Goal: Task Accomplishment & Management: Manage account settings

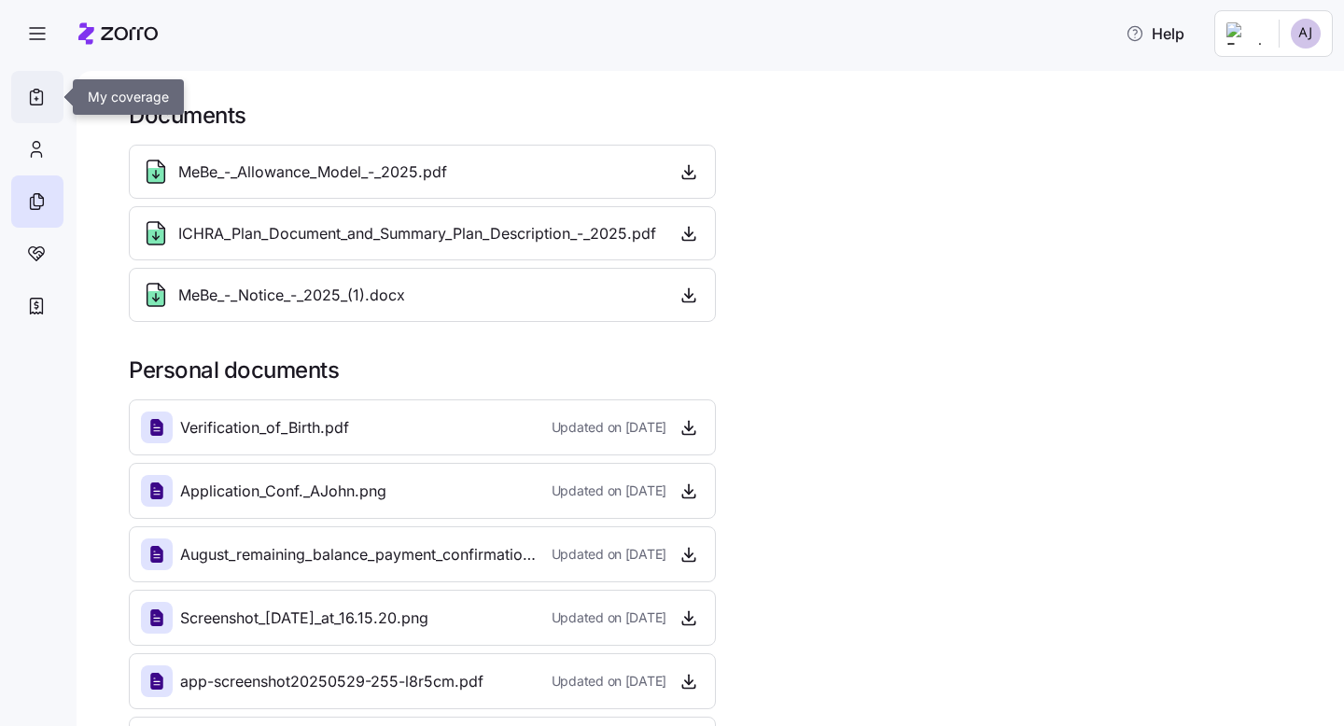
click at [22, 80] on div at bounding box center [37, 97] width 52 height 52
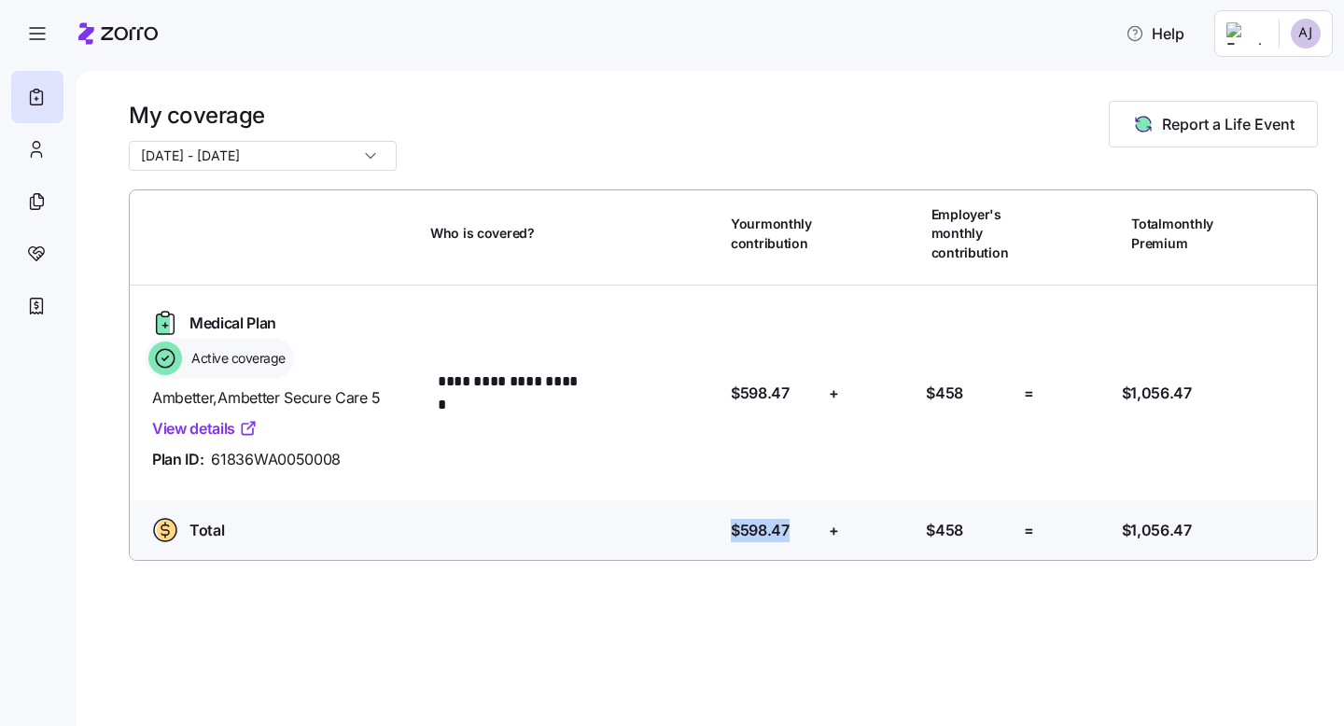
drag, startPoint x: 793, startPoint y: 530, endPoint x: 697, endPoint y: 528, distance: 95.2
click at [697, 528] on div "Total Who is covered? Your contribution: $598.47 + Employer's contribution: $45…" at bounding box center [723, 530] width 1173 height 45
click at [35, 256] on icon at bounding box center [36, 254] width 21 height 22
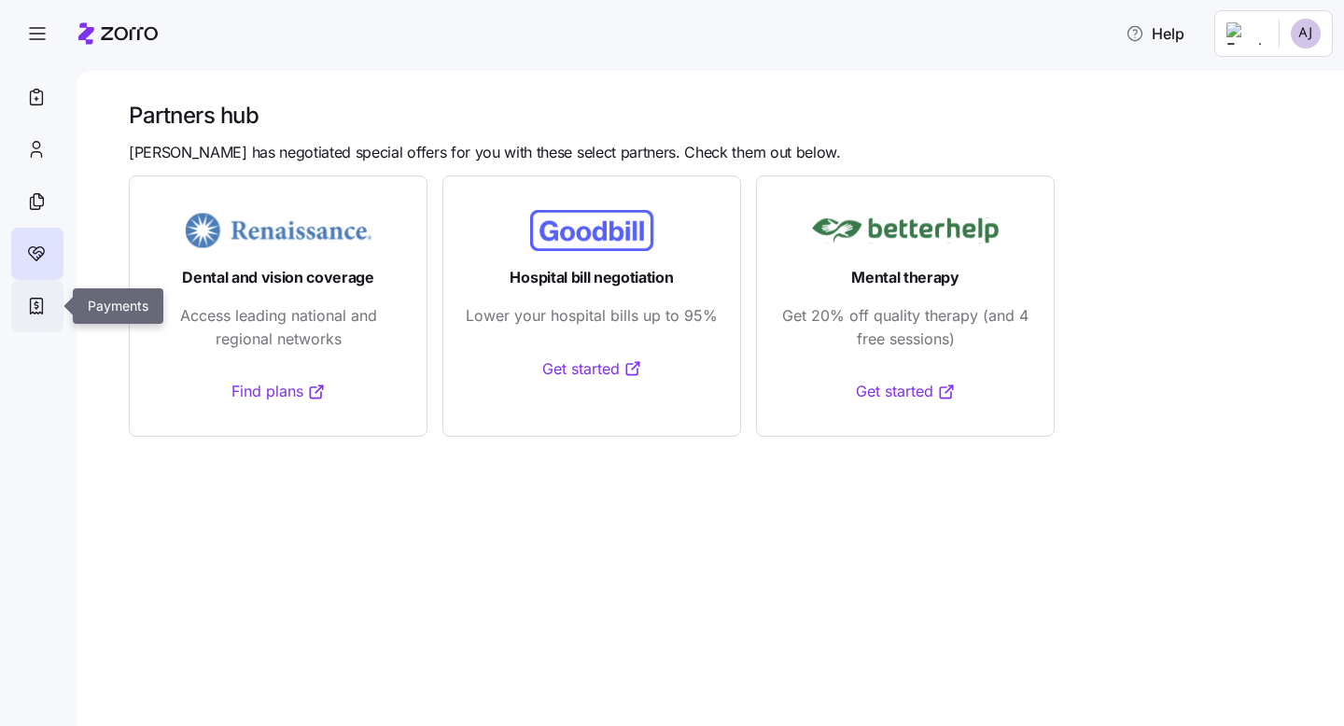
click at [37, 314] on icon at bounding box center [37, 307] width 12 height 16
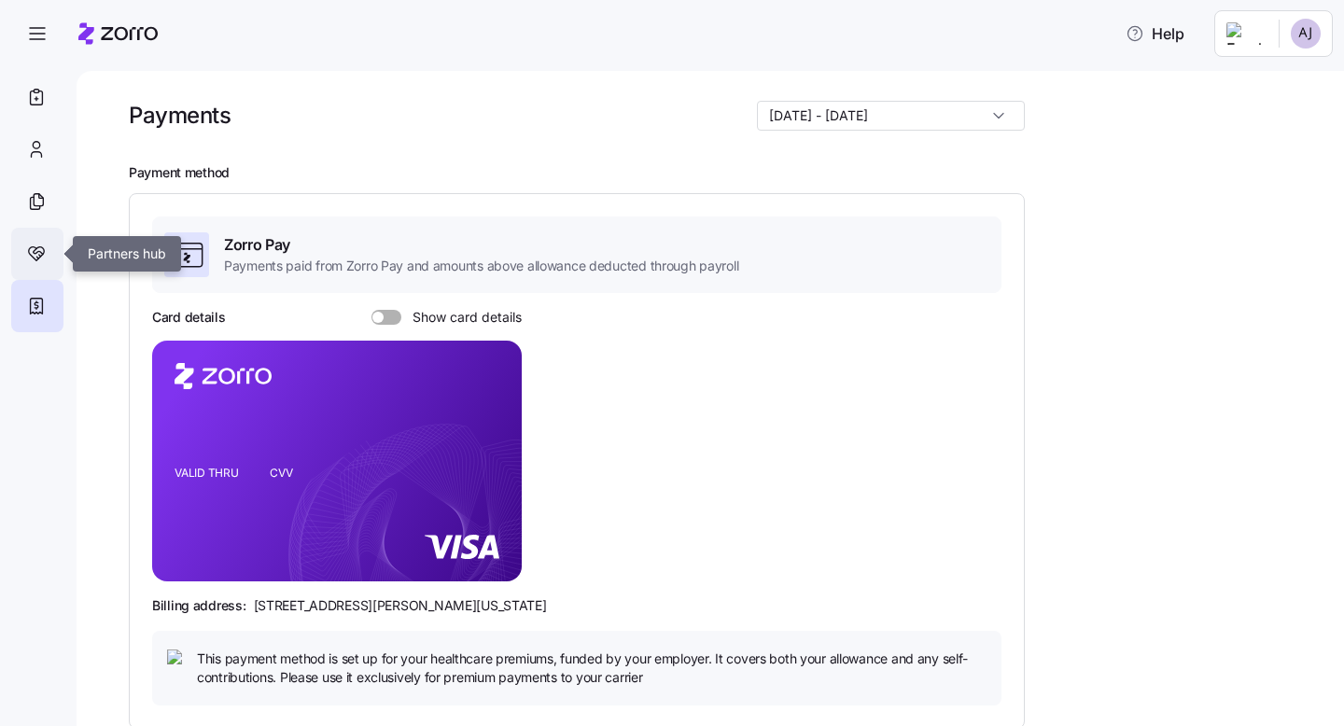
click at [29, 256] on icon at bounding box center [36, 254] width 21 height 22
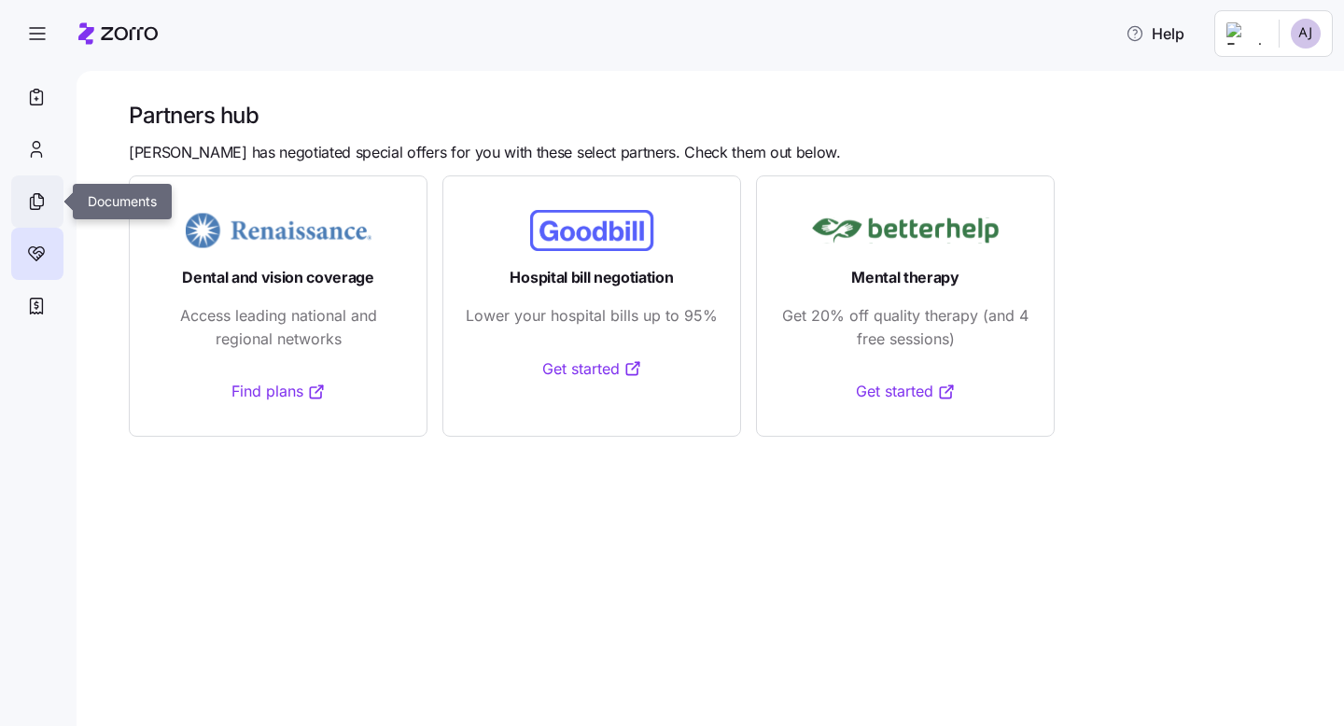
click at [34, 203] on icon at bounding box center [38, 200] width 9 height 12
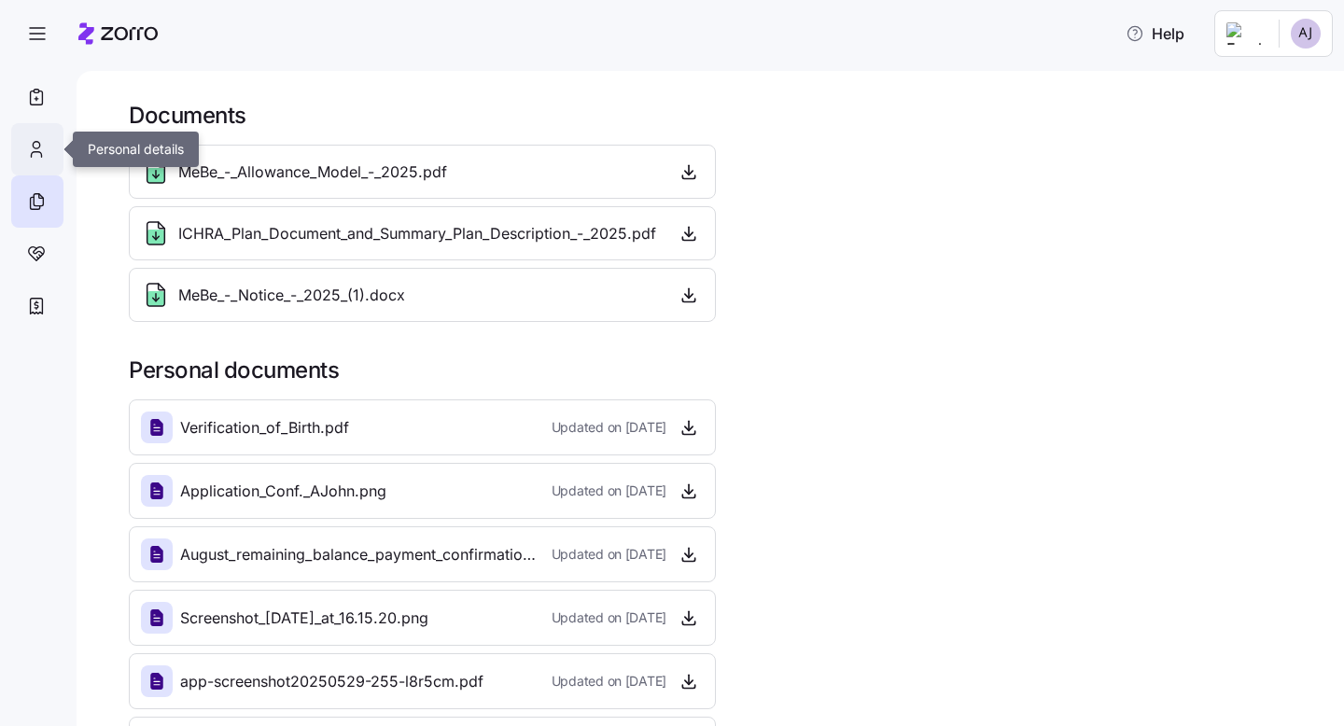
click at [41, 148] on icon at bounding box center [36, 149] width 21 height 22
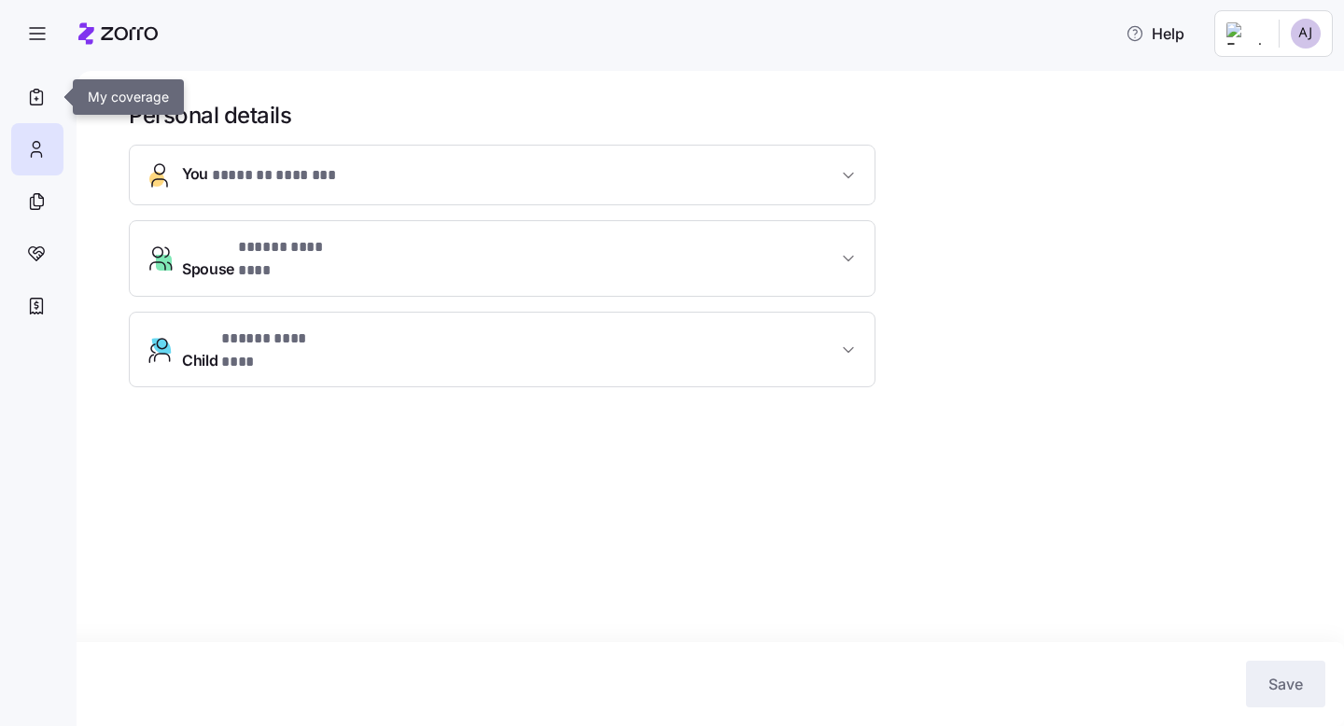
click at [37, 105] on icon at bounding box center [37, 98] width 12 height 14
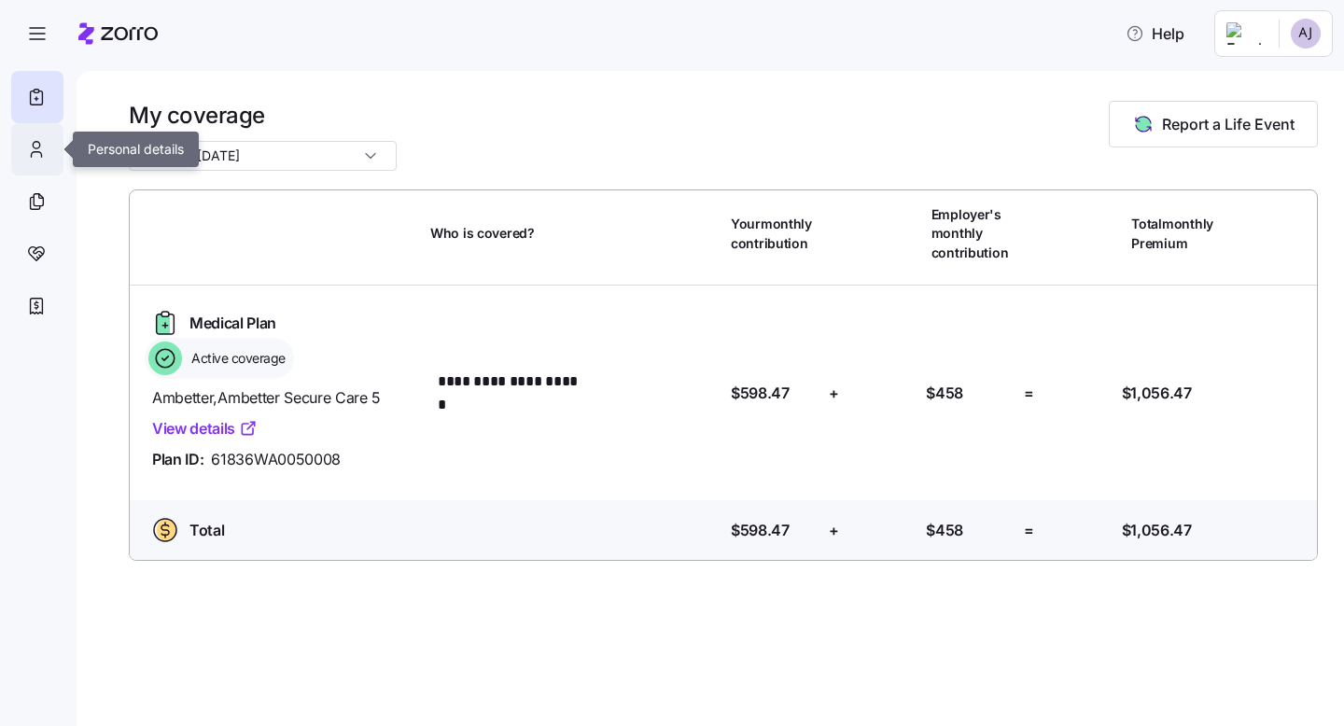
click at [50, 167] on div at bounding box center [37, 149] width 52 height 52
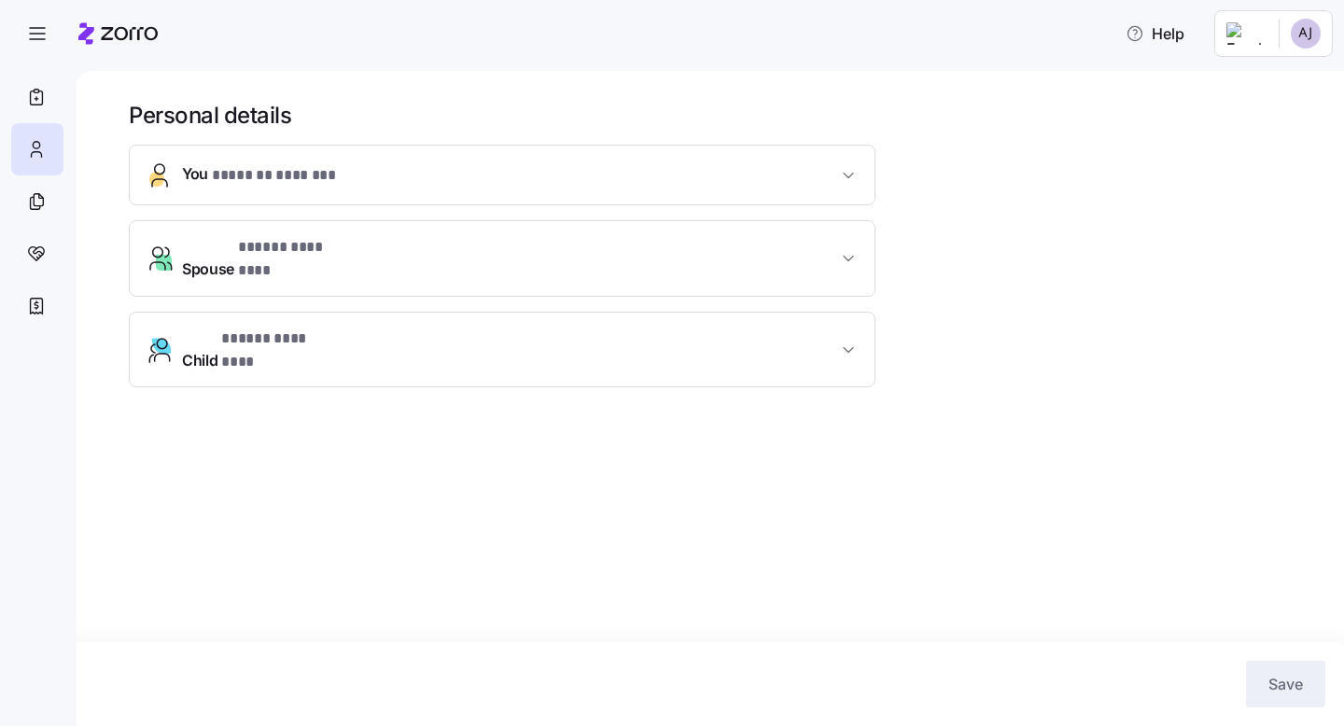
click at [295, 241] on span "* ***** ******** *" at bounding box center [290, 247] width 105 height 23
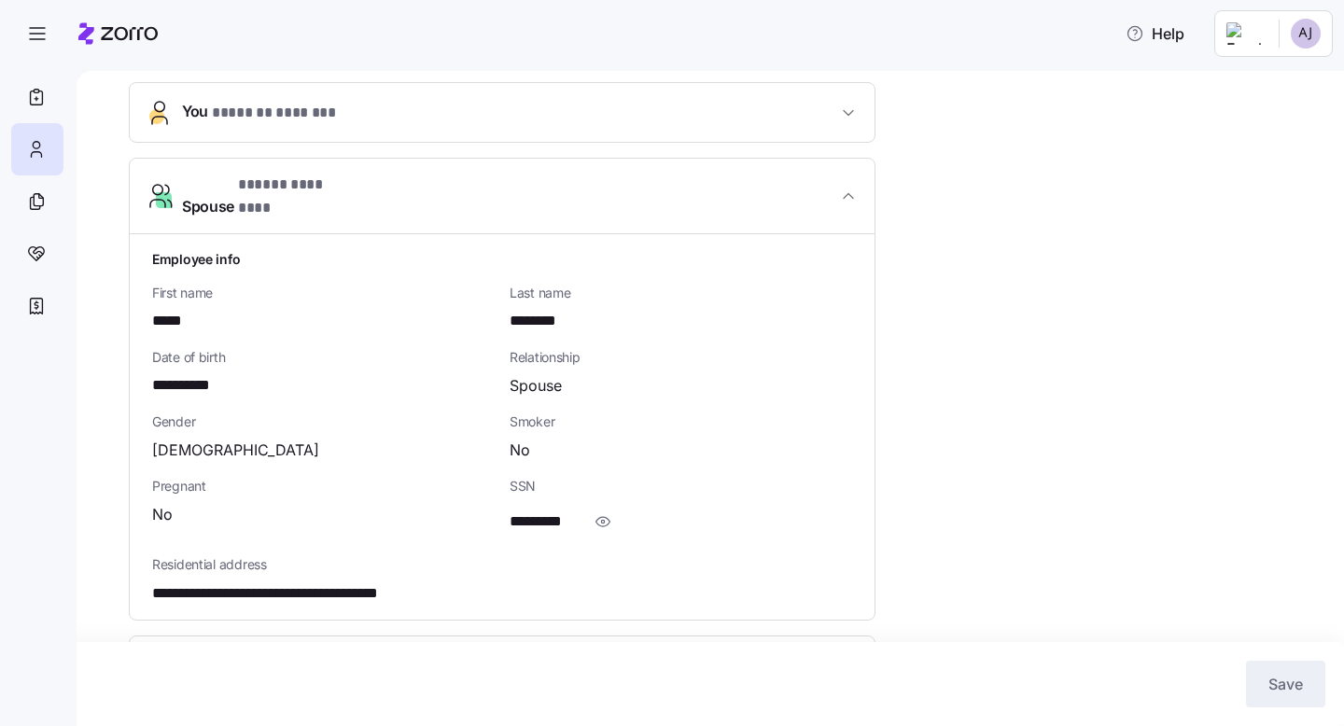
scroll to position [117, 0]
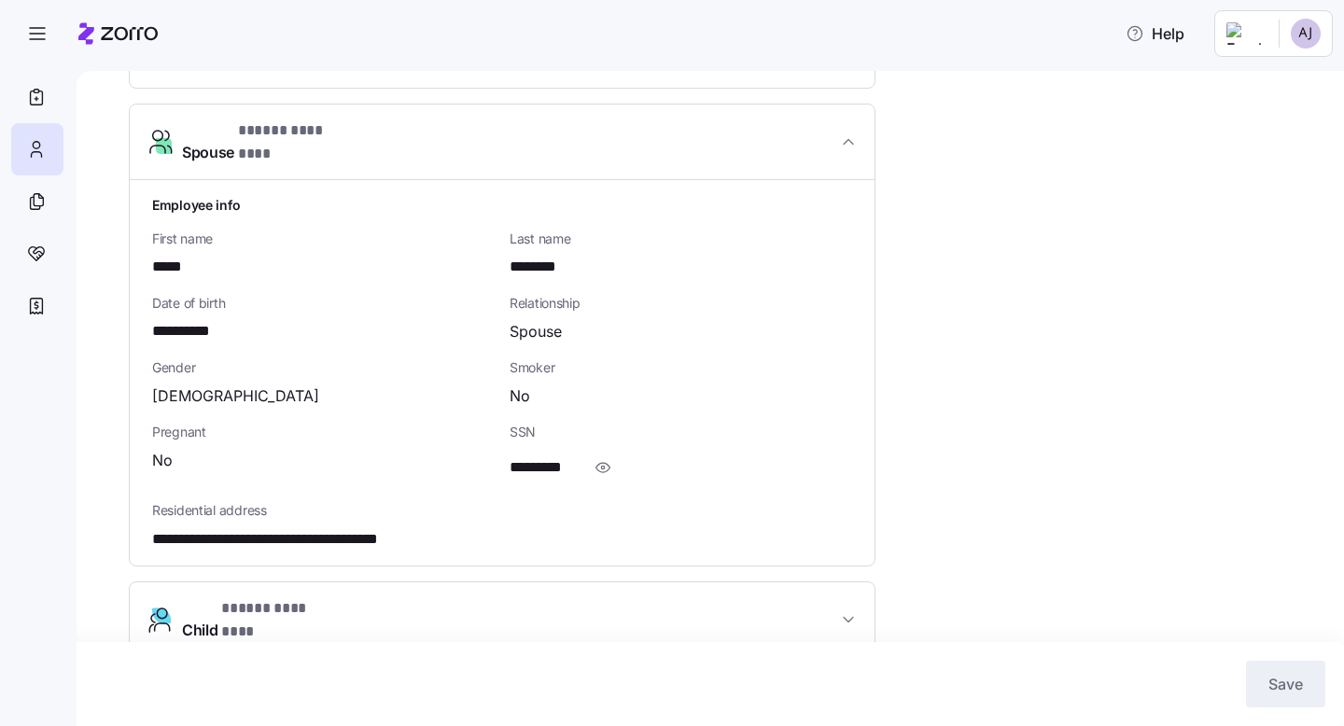
click at [360, 598] on span "Child * ***** ******** *" at bounding box center [509, 620] width 655 height 45
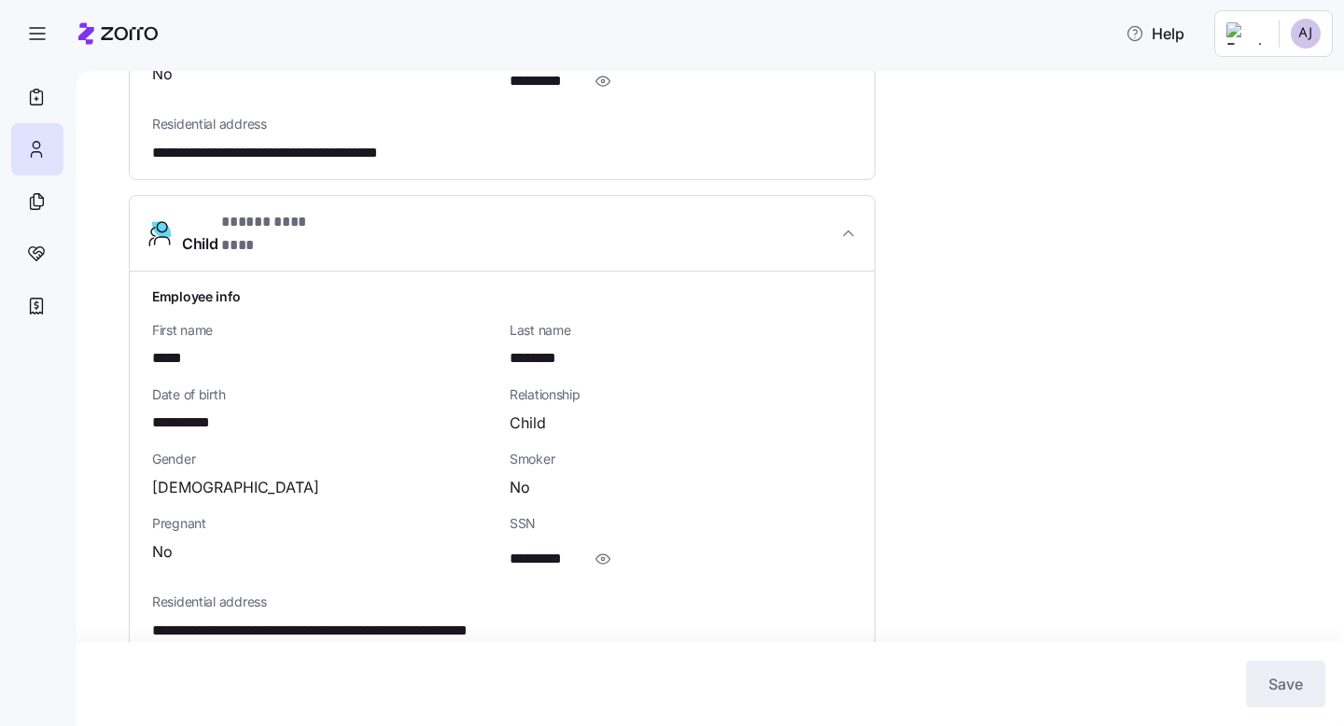
scroll to position [0, 0]
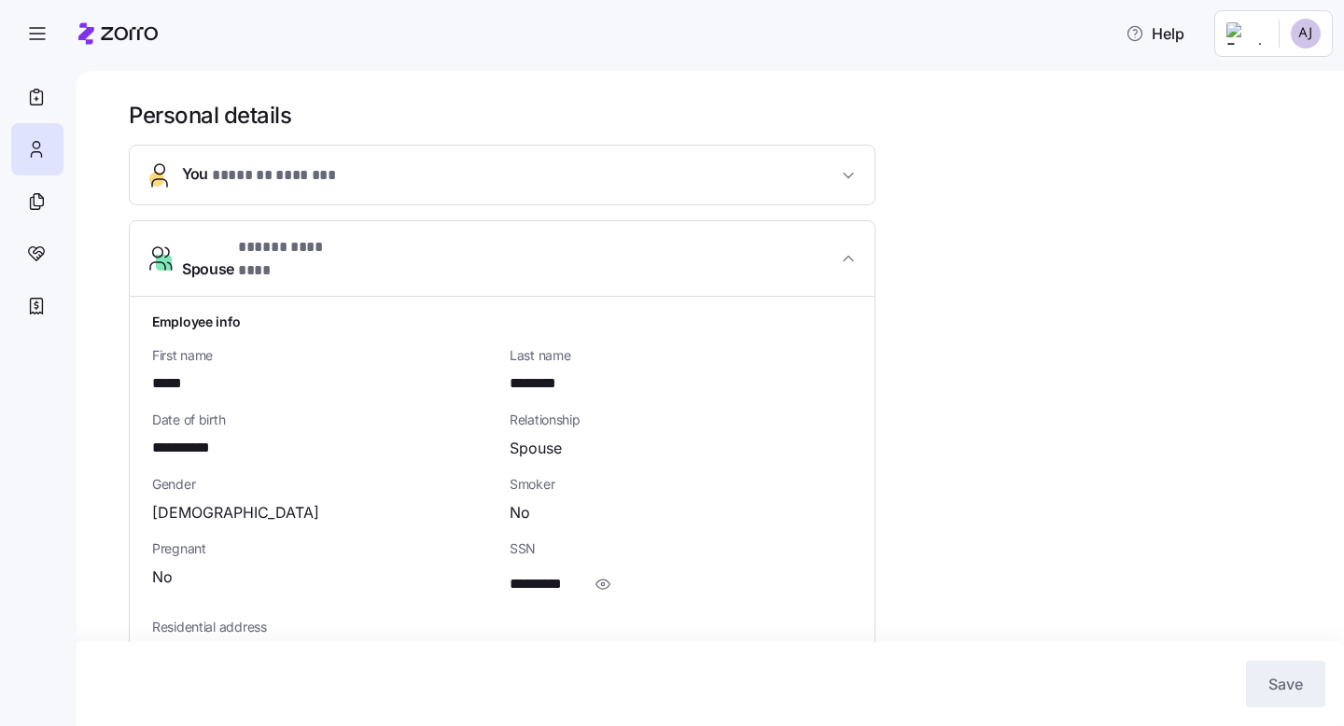
click at [370, 179] on span "You * ******* ******* *" at bounding box center [509, 174] width 655 height 25
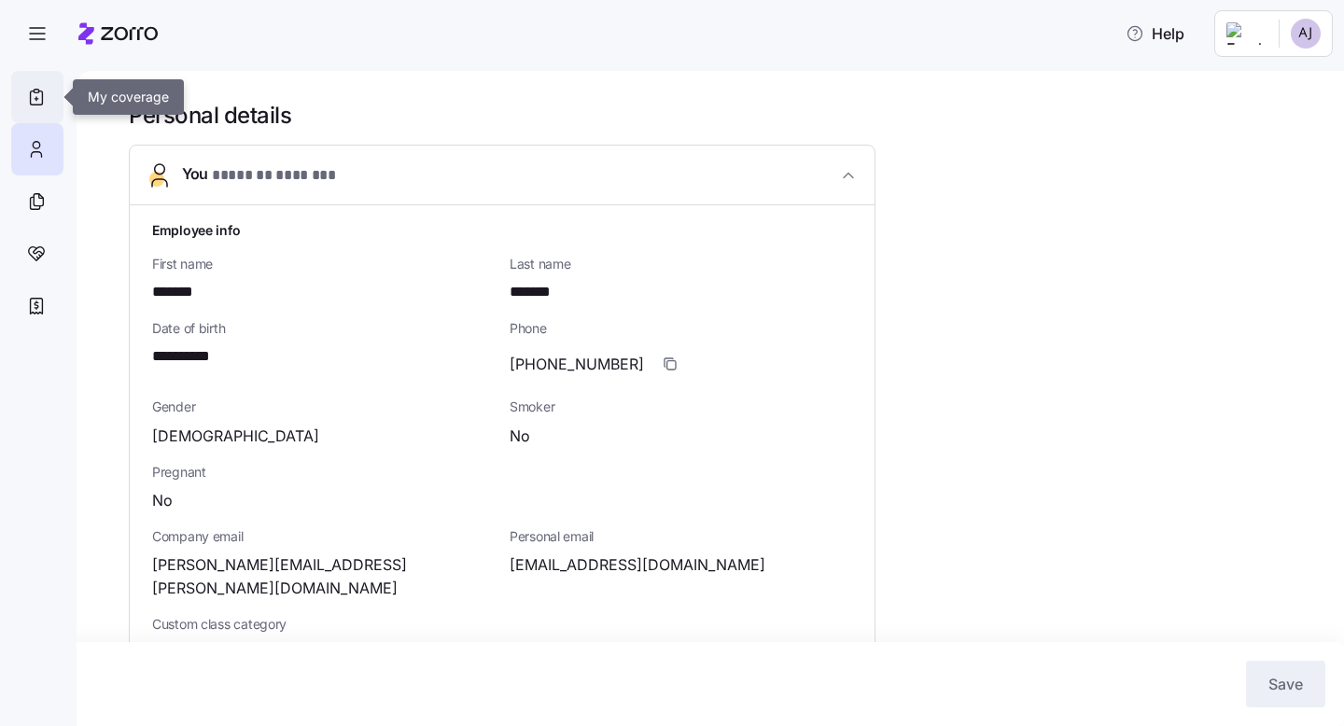
click at [21, 92] on div at bounding box center [37, 97] width 52 height 52
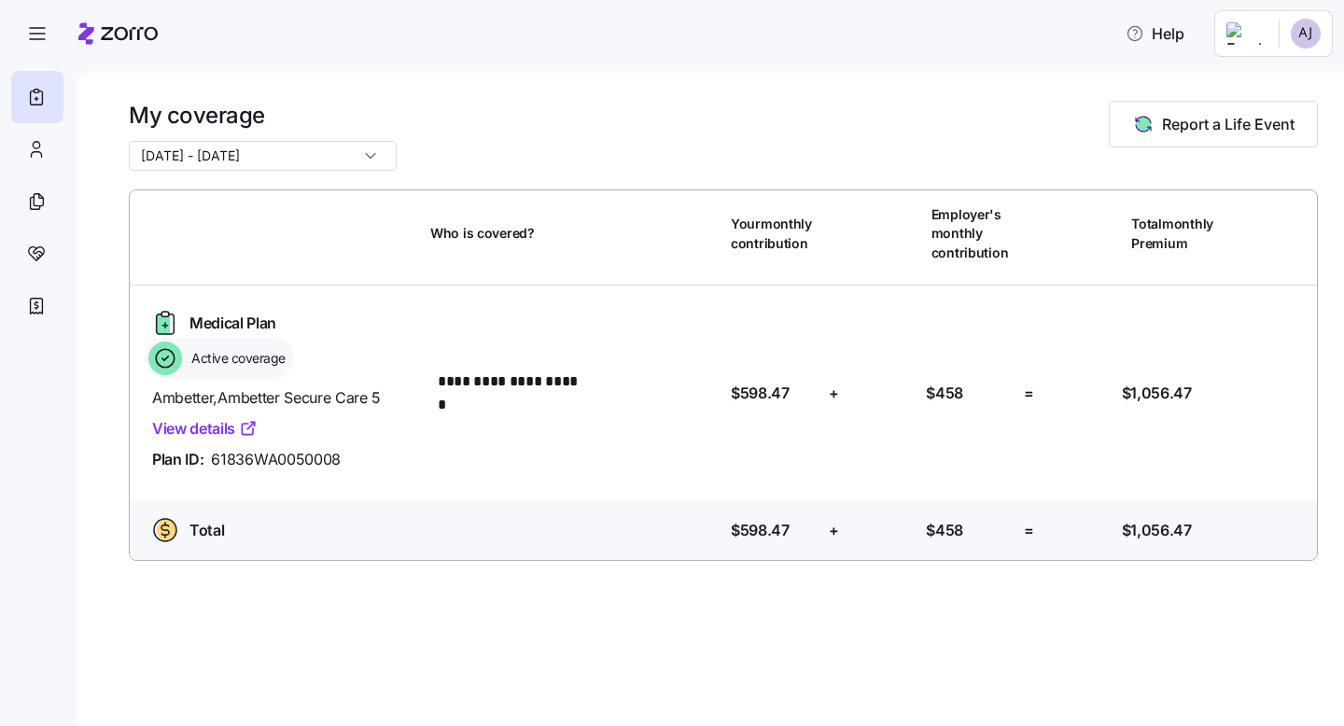
click at [227, 429] on link "View details" at bounding box center [204, 428] width 105 height 23
click at [1132, 120] on icon "button" at bounding box center [1143, 124] width 22 height 22
